Goal: Check status: Check status

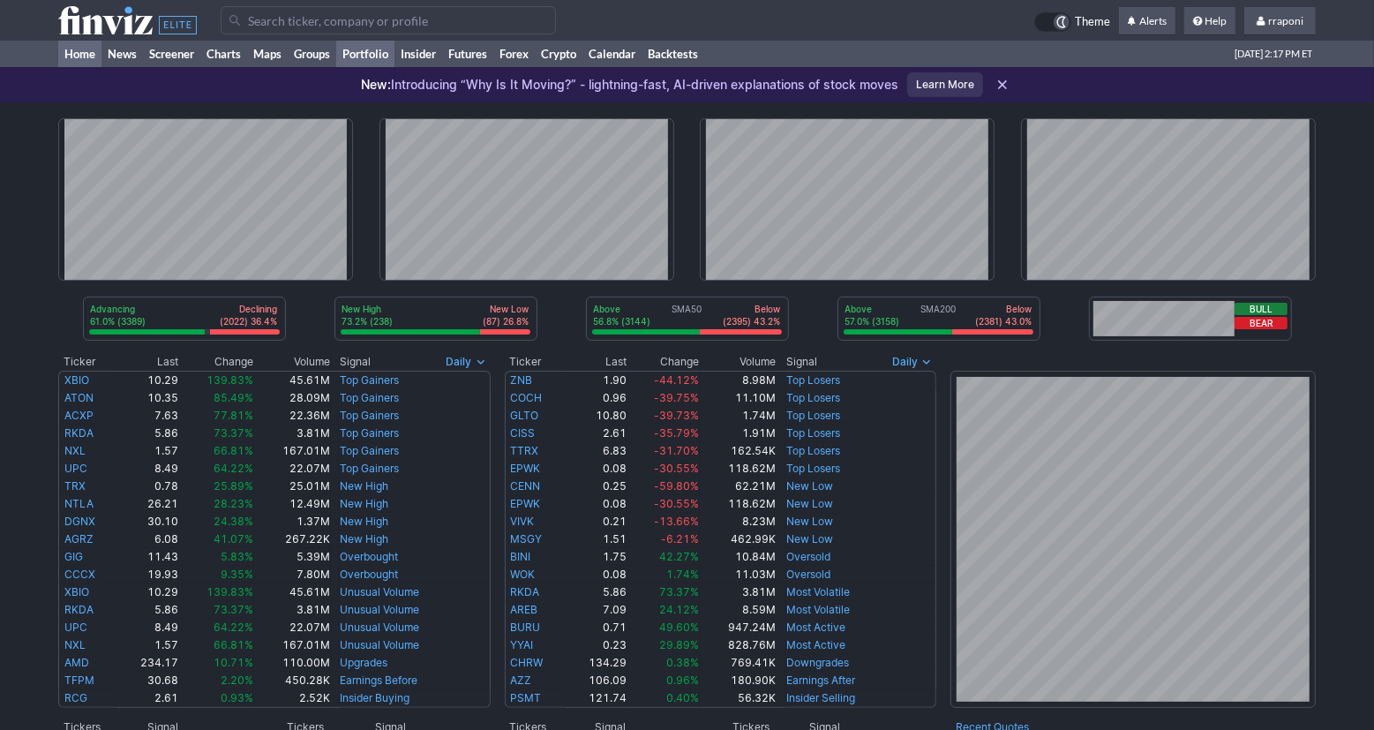
click at [392, 61] on link "Portfolio" at bounding box center [365, 54] width 58 height 26
click at [368, 56] on link "Portfolio" at bounding box center [365, 54] width 58 height 26
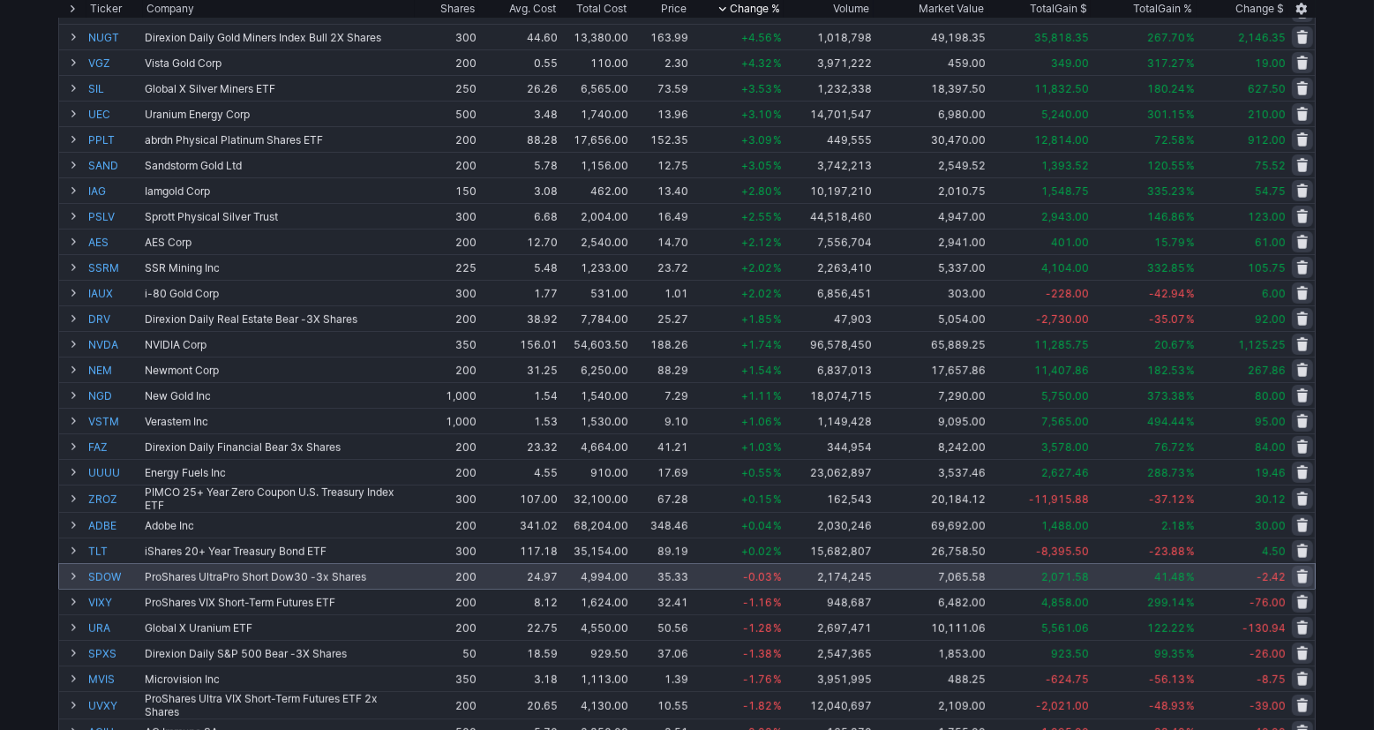
scroll to position [596, 0]
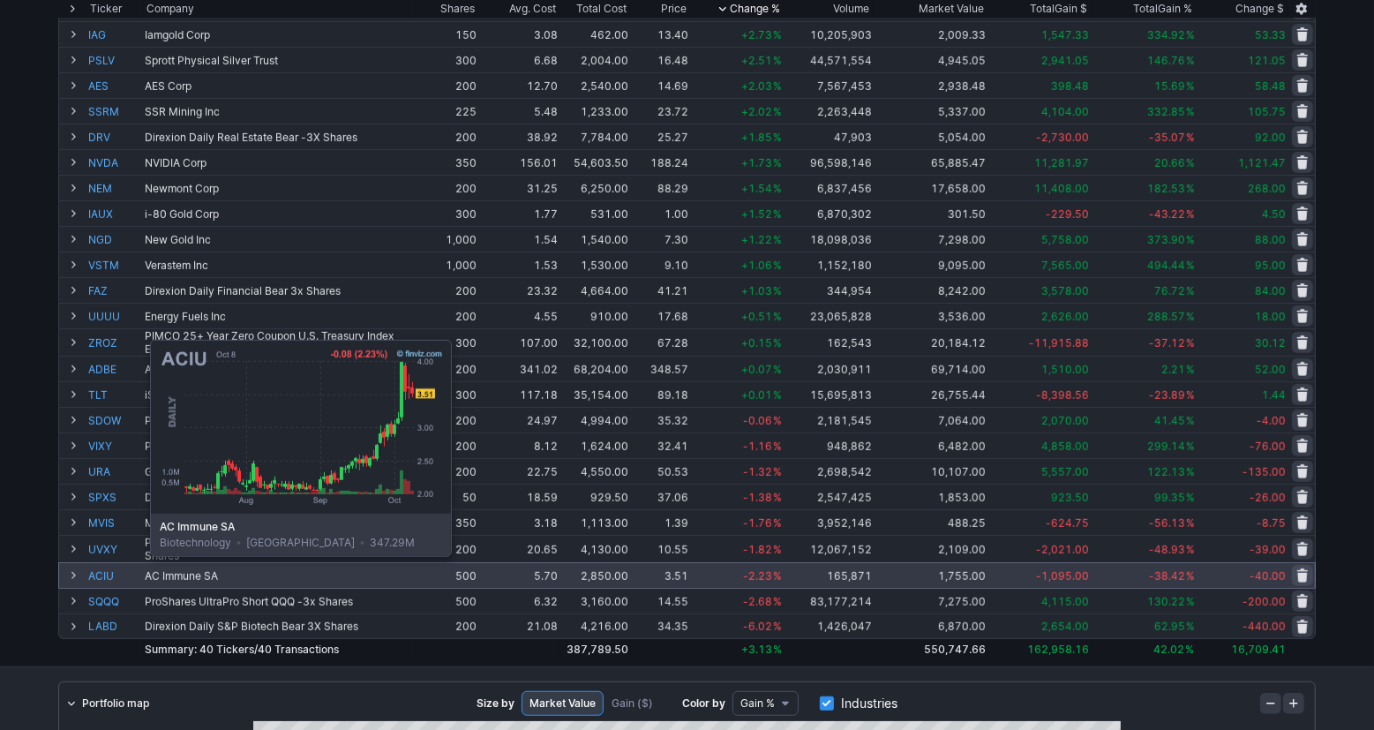
click at [106, 569] on link "ACIU" at bounding box center [114, 575] width 53 height 25
